Goal: Navigation & Orientation: Find specific page/section

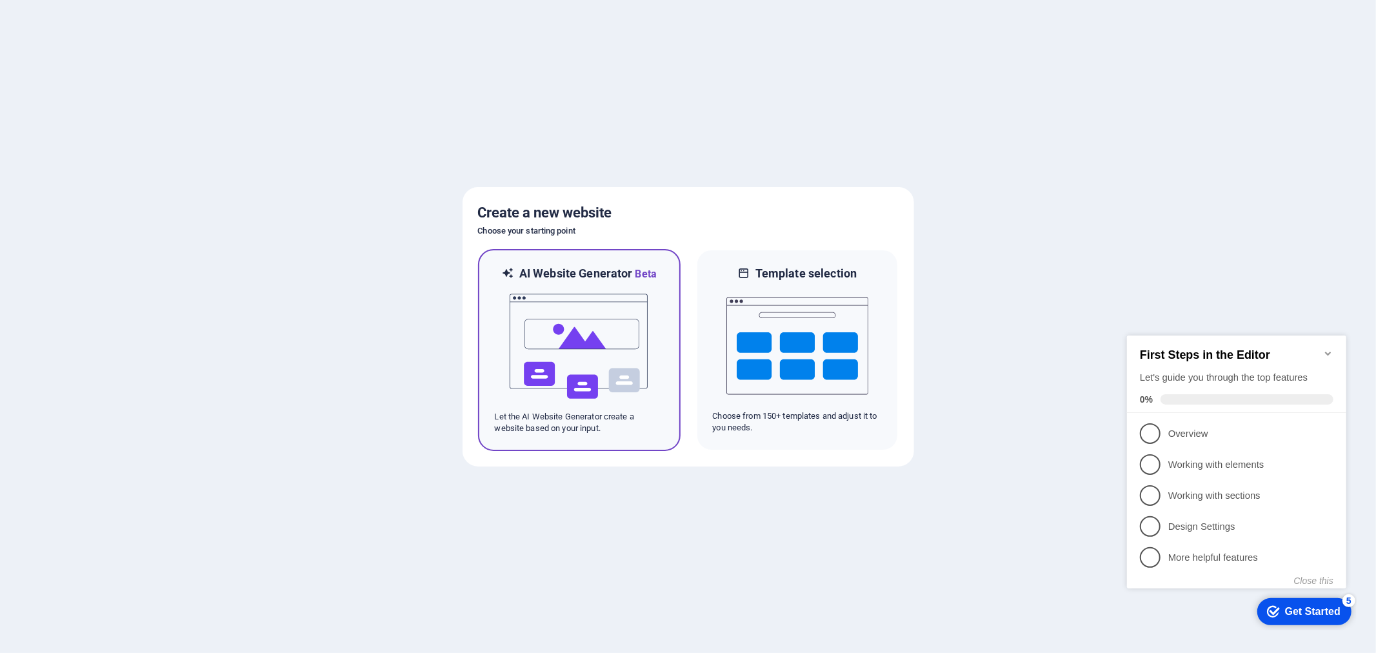
click at [577, 323] on img at bounding box center [579, 346] width 142 height 129
